Goal: Navigation & Orientation: Find specific page/section

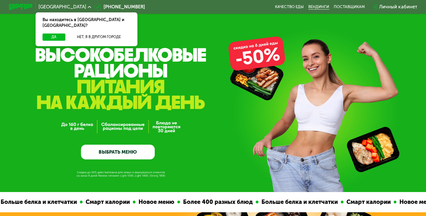
click at [325, 5] on link "Вендинги" at bounding box center [318, 7] width 21 height 5
click at [349, 8] on div "поставщикам" at bounding box center [349, 7] width 31 height 5
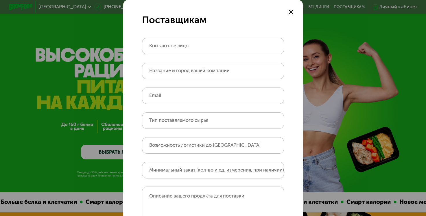
click at [400, 46] on div "Поставщикам Контактное лицо Название и город вашей компании Email Тип поставляе…" at bounding box center [213, 108] width 426 height 216
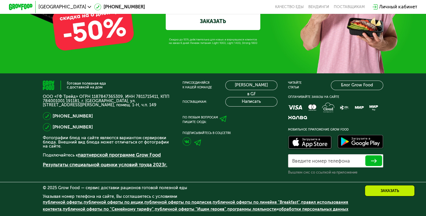
scroll to position [1880, 0]
click at [254, 90] on link "[PERSON_NAME] в GF" at bounding box center [251, 86] width 52 height 10
